Goal: Transaction & Acquisition: Purchase product/service

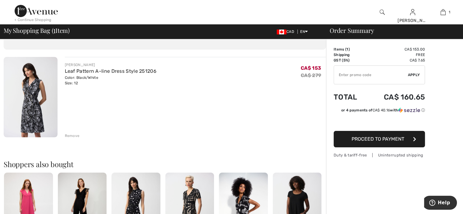
scroll to position [30, 0]
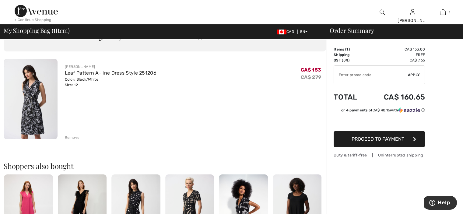
click at [369, 142] on button "Proceed to Payment" at bounding box center [379, 139] width 91 height 16
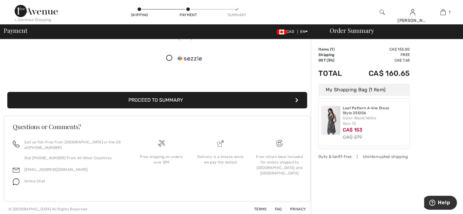
scroll to position [103, 0]
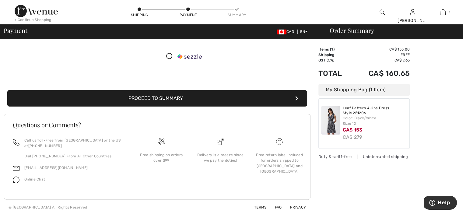
click at [169, 100] on button "Proceed to Summary" at bounding box center [157, 98] width 300 height 16
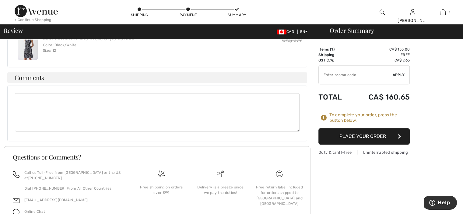
scroll to position [252, 0]
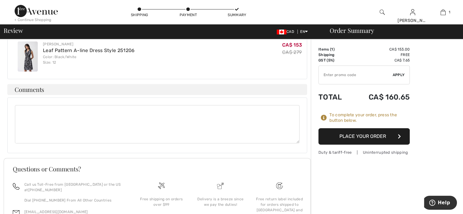
click at [390, 135] on button "Place Your Order" at bounding box center [363, 136] width 91 height 16
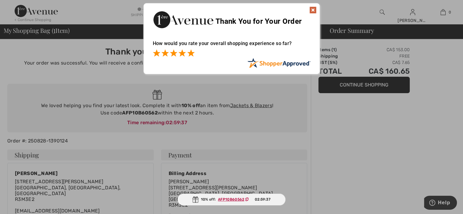
click at [190, 55] on span at bounding box center [190, 52] width 7 height 7
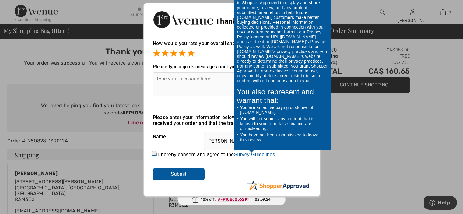
click at [259, 154] on link "Survey Guidelines." at bounding box center [255, 154] width 43 height 5
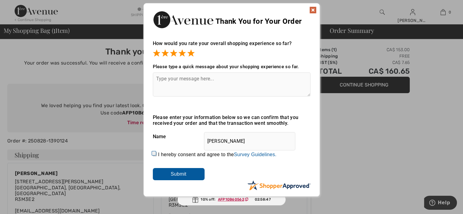
click at [100, 22] on div "Sorry! Something went wrong. Close Thank You for Your Order How would you rate …" at bounding box center [231, 100] width 463 height 200
click at [311, 10] on img at bounding box center [312, 9] width 7 height 7
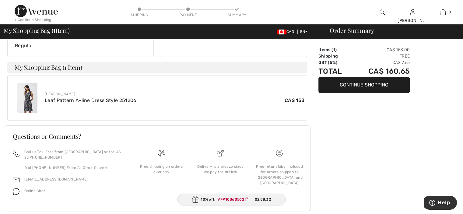
scroll to position [197, 0]
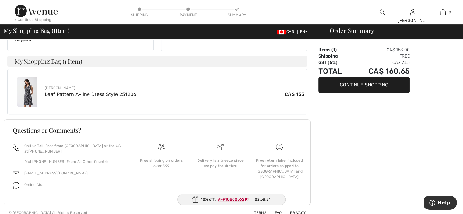
click at [352, 89] on button "Continue Shopping" at bounding box center [363, 85] width 91 height 16
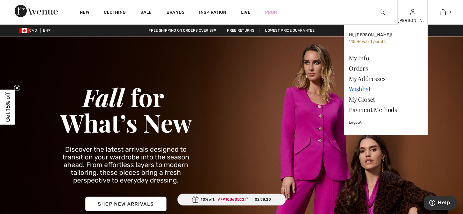
click at [362, 90] on link "Wishlist" at bounding box center [386, 89] width 74 height 10
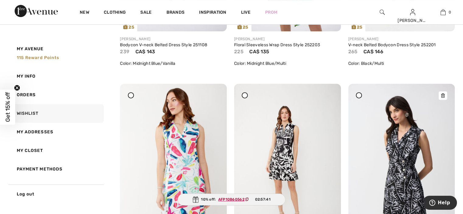
scroll to position [243, 0]
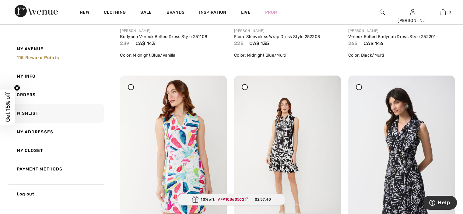
click at [357, 87] on div at bounding box center [359, 87] width 6 height 6
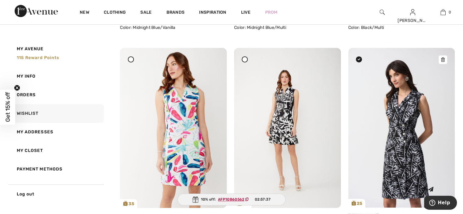
scroll to position [266, 0]
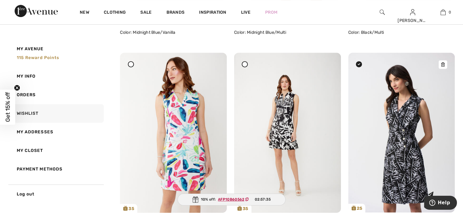
click at [443, 64] on icon at bounding box center [443, 64] width 4 height 4
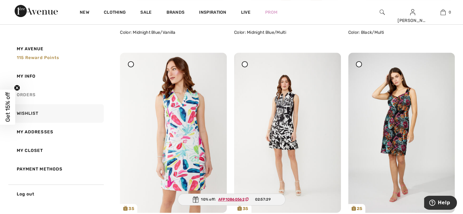
click at [26, 93] on link "Orders" at bounding box center [56, 95] width 96 height 19
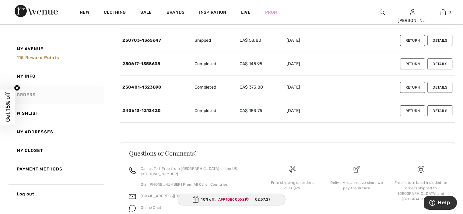
scroll to position [65, 0]
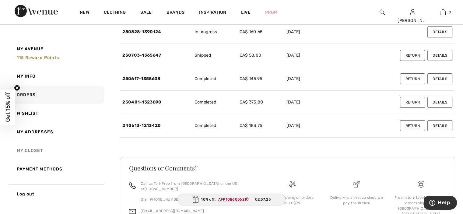
click at [34, 149] on link "My Closet" at bounding box center [56, 150] width 96 height 19
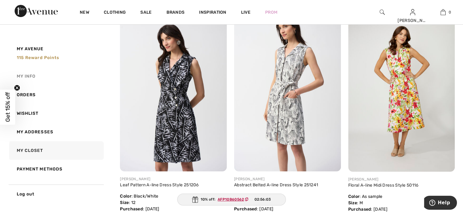
scroll to position [96, 0]
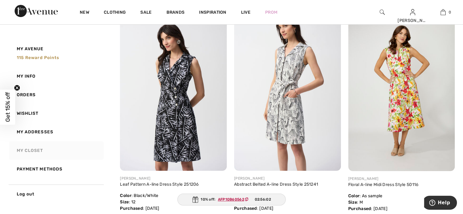
click at [31, 149] on link "My Closet" at bounding box center [56, 150] width 96 height 19
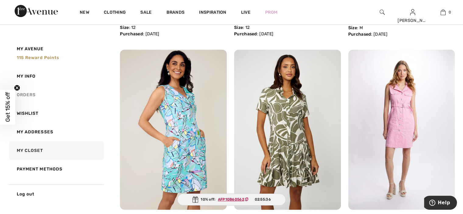
scroll to position [293, 0]
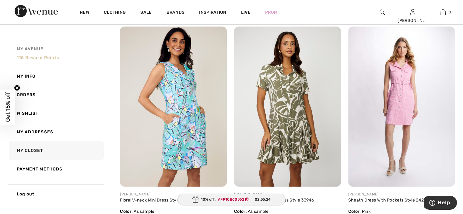
click at [36, 56] on span "115 Reward points" at bounding box center [38, 57] width 43 height 5
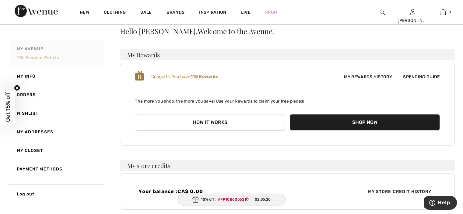
scroll to position [23, 0]
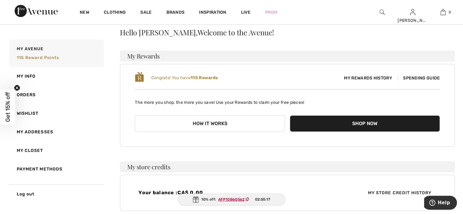
click at [419, 76] on span "Spending Guide" at bounding box center [419, 77] width 42 height 5
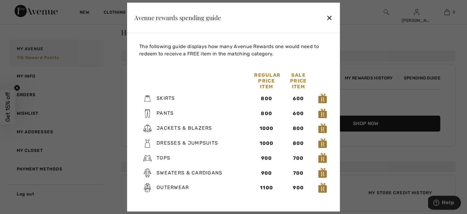
click at [331, 19] on div "✕" at bounding box center [330, 17] width 6 height 13
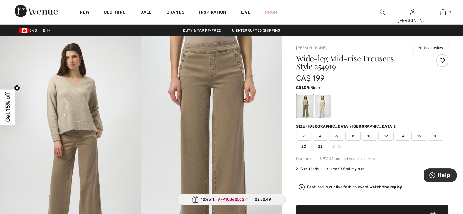
click at [325, 105] on div at bounding box center [323, 106] width 16 height 23
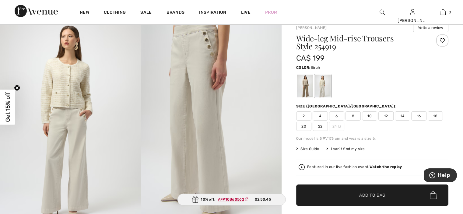
scroll to position [23, 0]
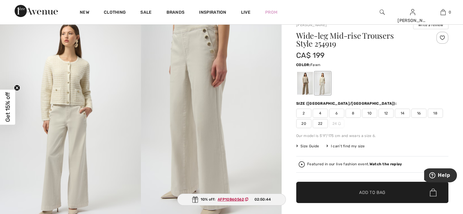
click at [311, 85] on div at bounding box center [305, 83] width 16 height 23
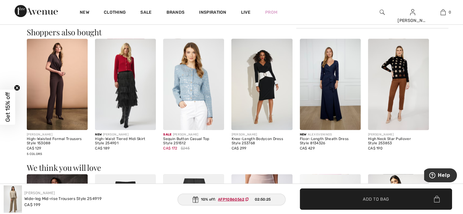
scroll to position [601, 0]
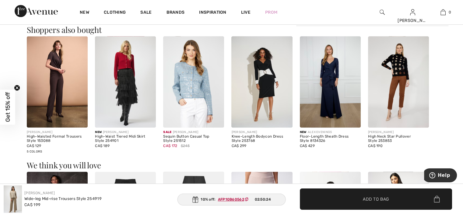
click at [60, 69] on img at bounding box center [57, 81] width 61 height 91
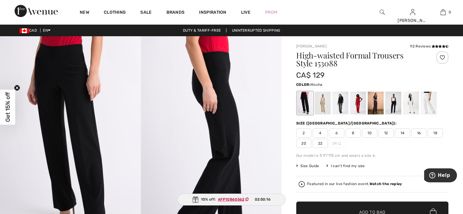
click at [376, 103] on div at bounding box center [376, 103] width 16 height 23
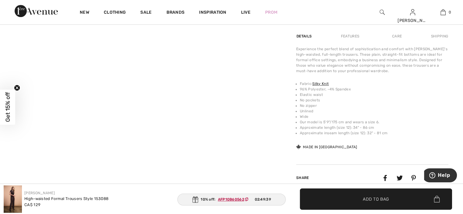
scroll to position [418, 0]
click at [320, 83] on link "Silky Knit" at bounding box center [320, 85] width 16 height 4
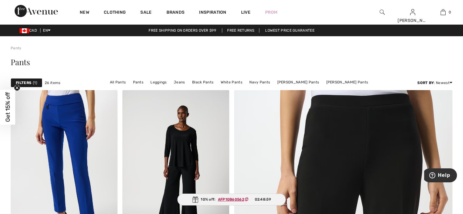
click at [27, 81] on strong "Filters" at bounding box center [24, 82] width 16 height 5
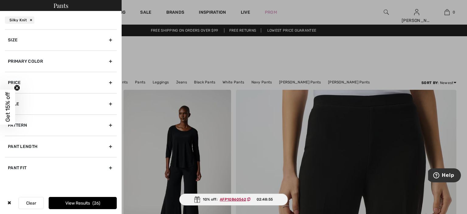
click at [110, 59] on div "Primary Color" at bounding box center [61, 61] width 112 height 21
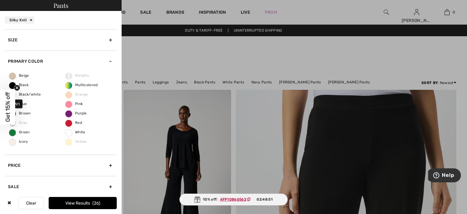
click at [25, 114] on span "Brown" at bounding box center [20, 113] width 22 height 4
click at [0, 0] on input "Brown" at bounding box center [0, 0] width 0 height 0
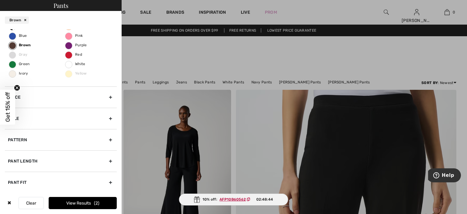
scroll to position [68, 0]
click at [105, 158] on div "Pant Length" at bounding box center [61, 160] width 112 height 21
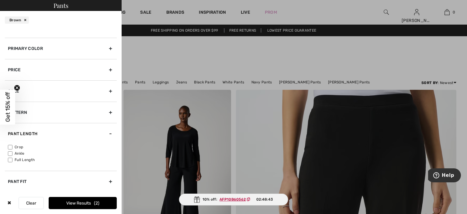
scroll to position [12, 0]
click at [93, 199] on button "View Results 2" at bounding box center [83, 203] width 68 height 12
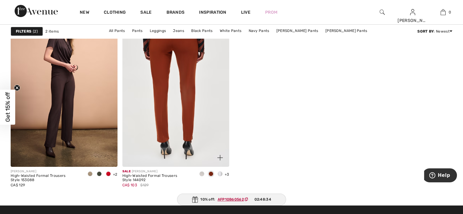
scroll to position [91, 0]
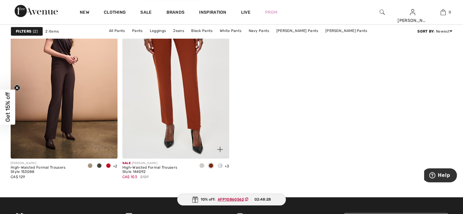
click at [219, 151] on img at bounding box center [219, 149] width 5 height 5
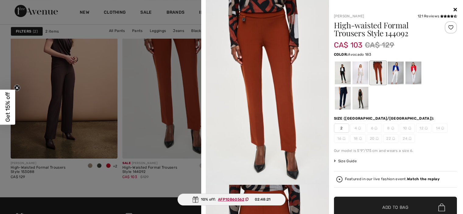
click at [341, 105] on div at bounding box center [342, 98] width 16 height 23
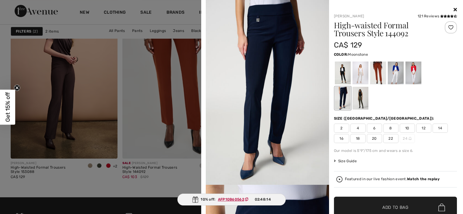
click at [359, 75] on div at bounding box center [360, 72] width 16 height 23
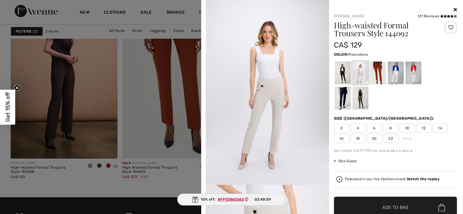
click at [453, 9] on icon at bounding box center [454, 9] width 3 height 5
